Goal: Task Accomplishment & Management: Use online tool/utility

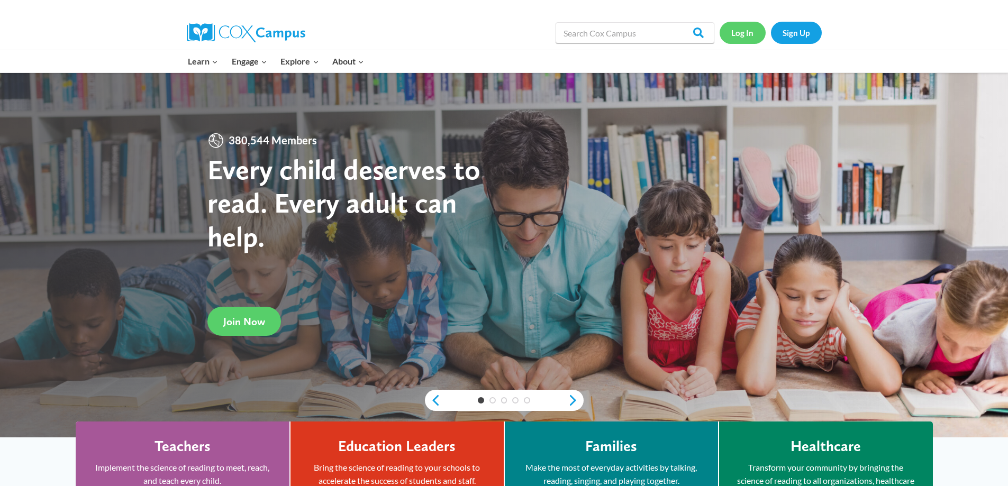
click at [741, 40] on link "Log In" at bounding box center [743, 33] width 46 height 22
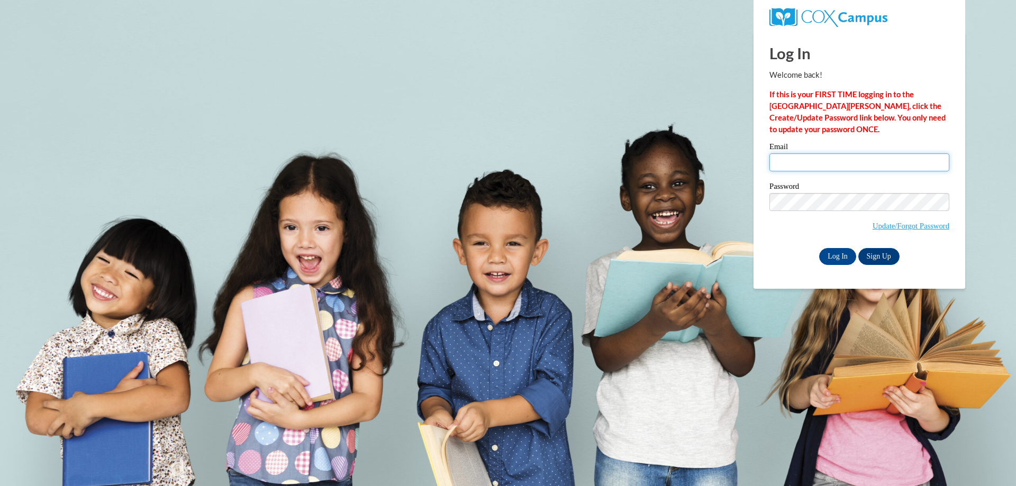
click at [838, 167] on input "Email" at bounding box center [860, 163] width 180 height 18
type input "hackaouy@waukesha.k12.wi.us"
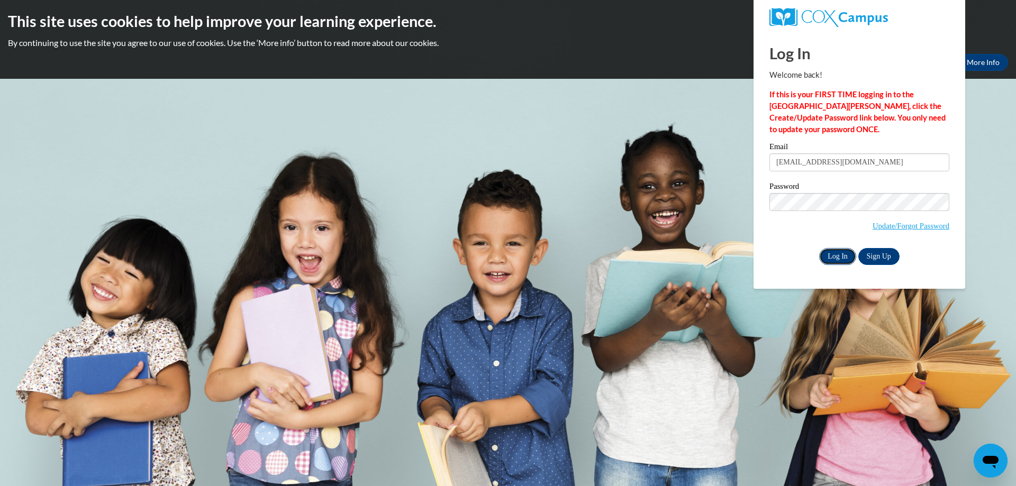
click at [835, 259] on input "Log In" at bounding box center [837, 256] width 37 height 17
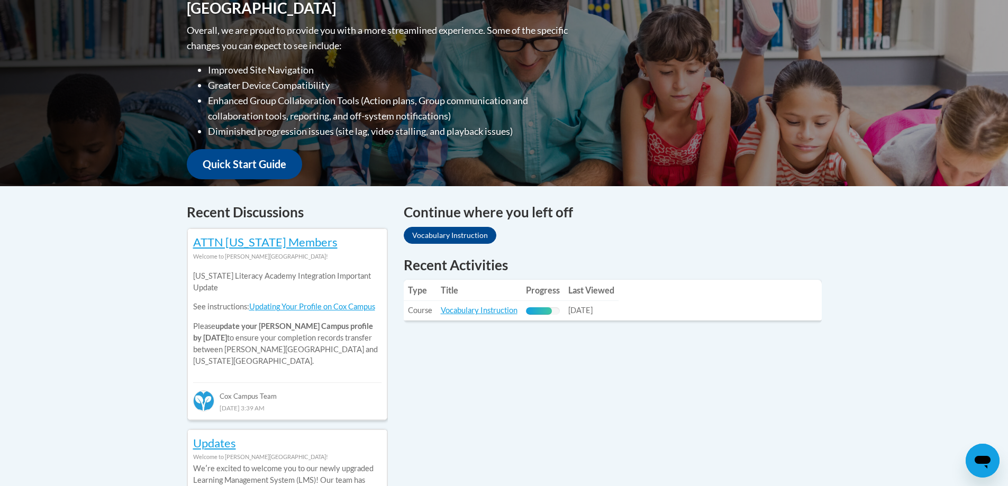
scroll to position [265, 0]
click at [464, 310] on link "Vocabulary Instruction" at bounding box center [479, 309] width 77 height 9
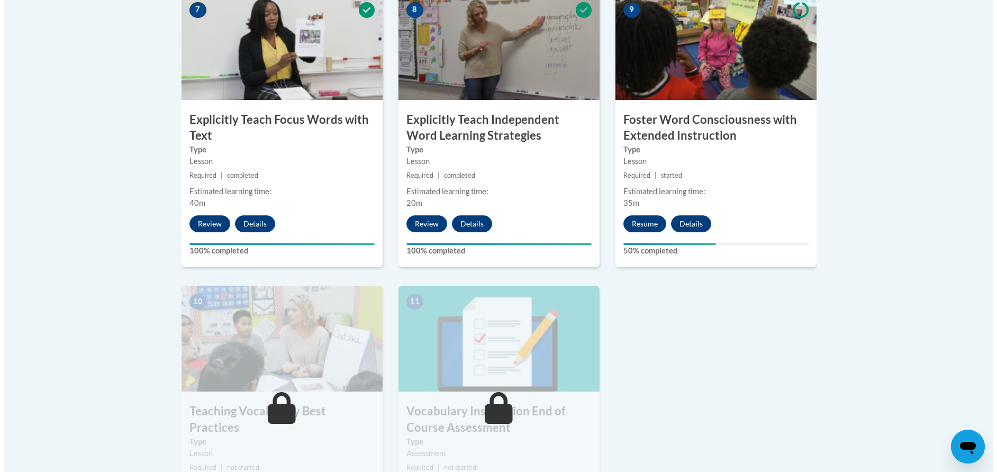
scroll to position [953, 0]
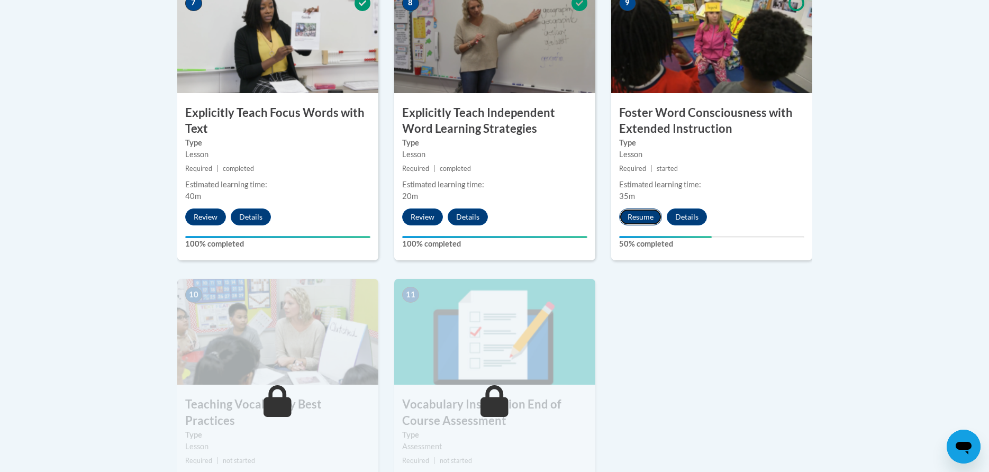
click at [647, 217] on button "Resume" at bounding box center [640, 217] width 43 height 17
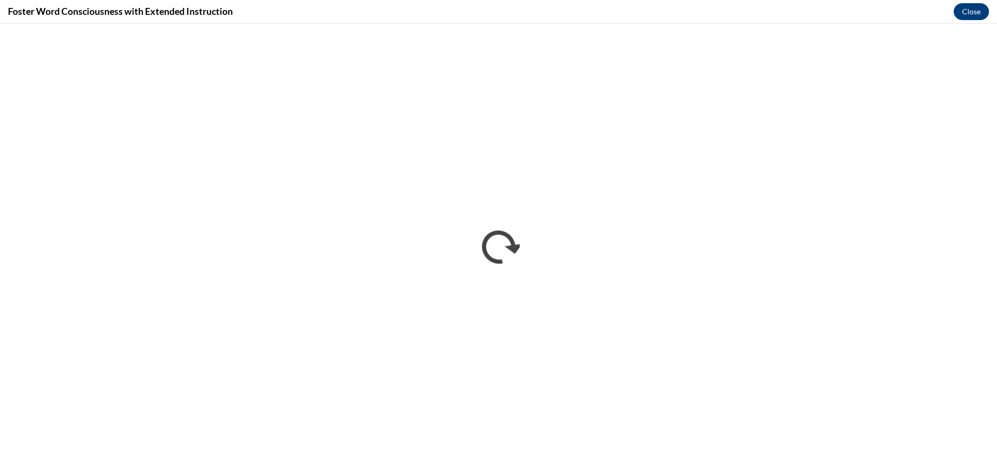
scroll to position [0, 0]
